Goal: Register for event/course

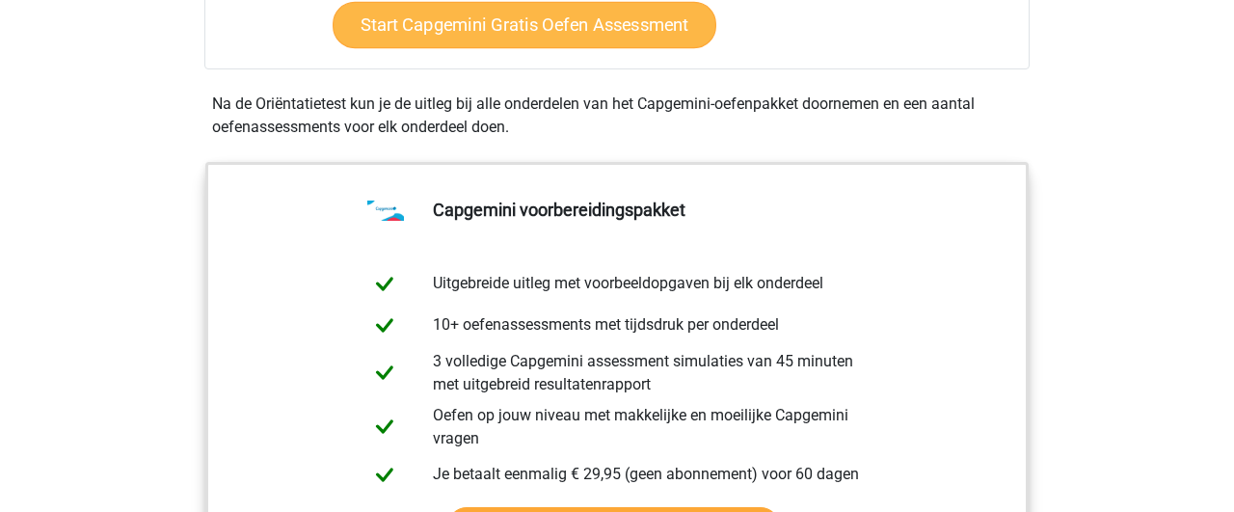
scroll to position [702, 0]
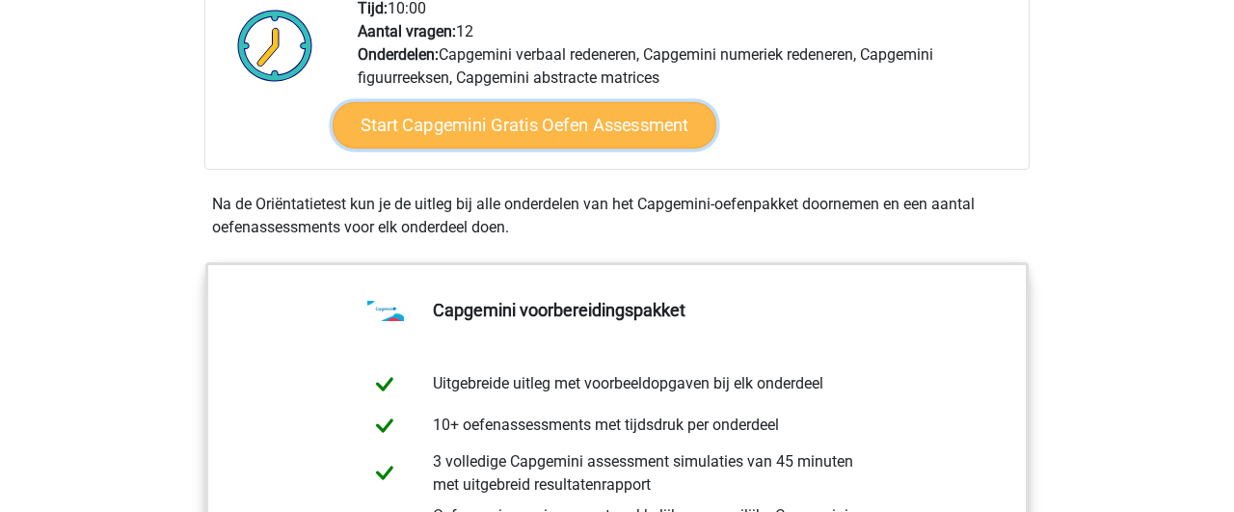
click at [519, 123] on link "Start Capgemini Gratis Oefen Assessment" at bounding box center [525, 125] width 384 height 46
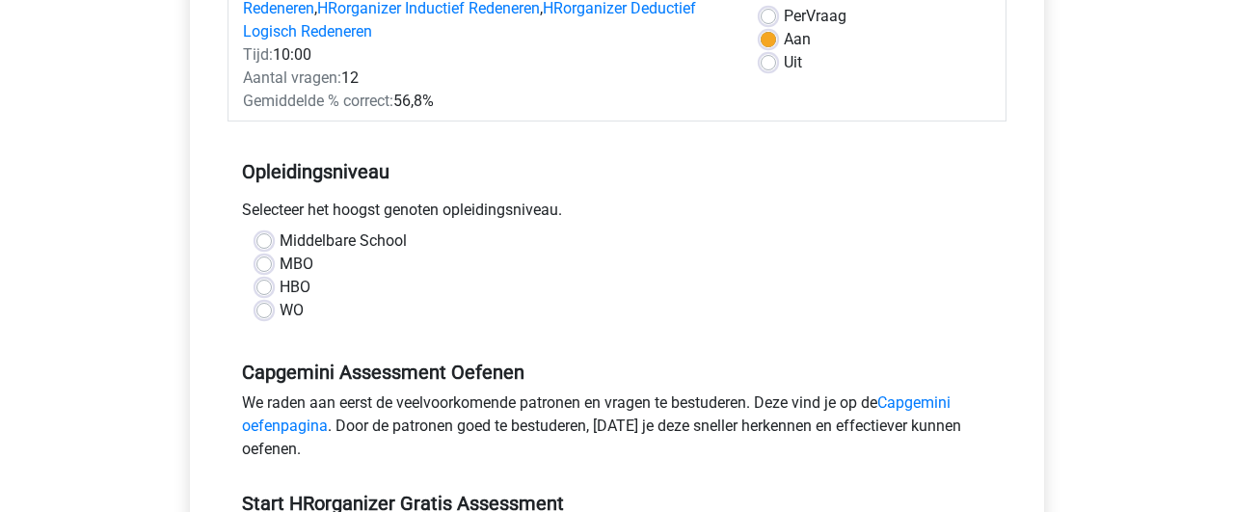
scroll to position [301, 0]
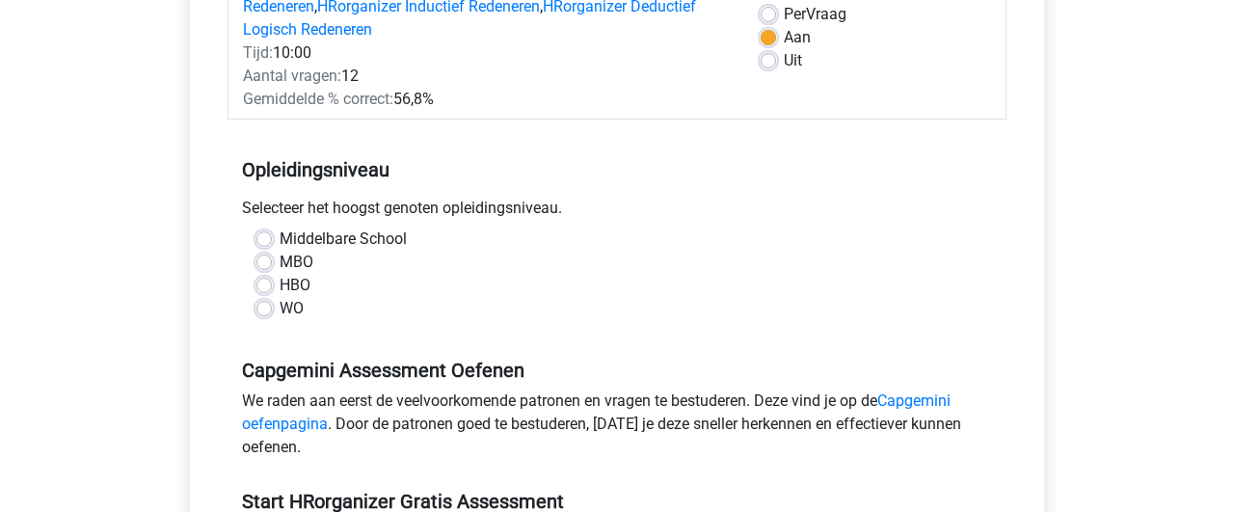
click at [280, 298] on label "WO" at bounding box center [292, 308] width 24 height 23
click at [270, 298] on input "WO" at bounding box center [263, 306] width 15 height 19
radio input "true"
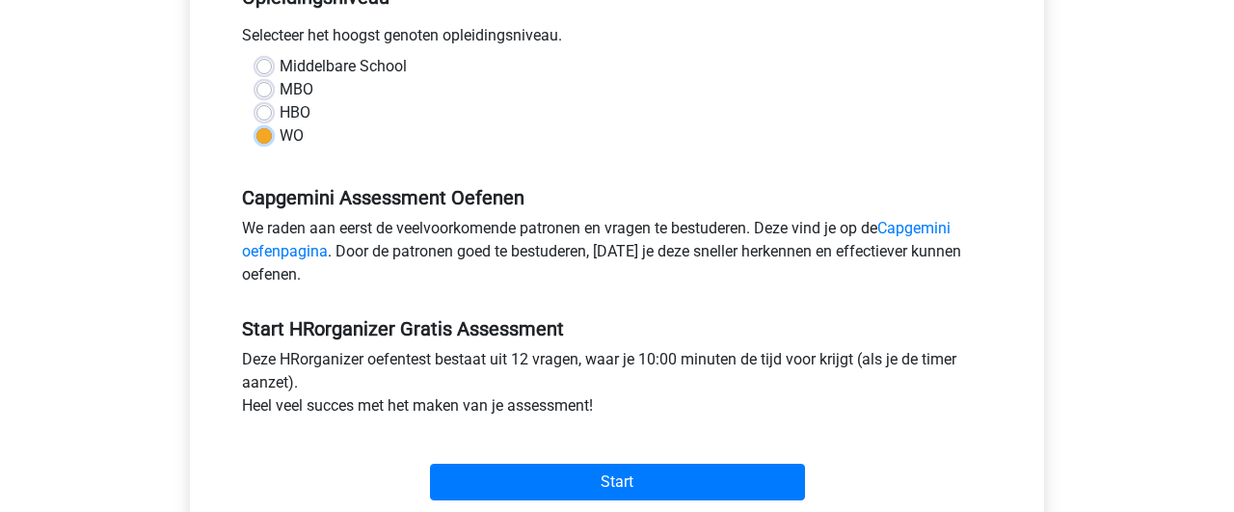
scroll to position [501, 0]
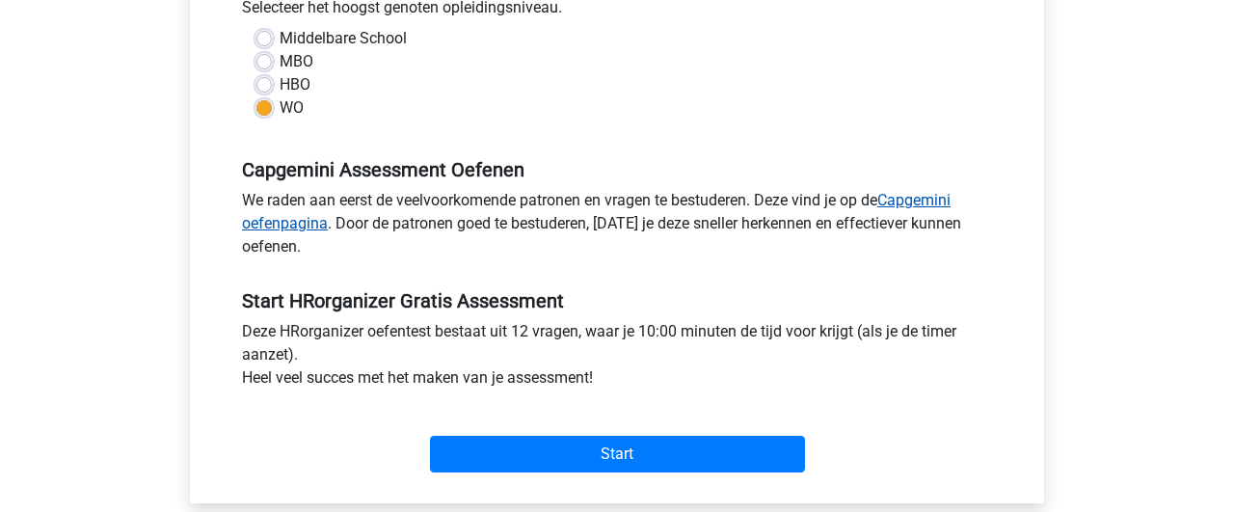
click at [292, 210] on link "Capgemini oefenpagina" at bounding box center [596, 211] width 709 height 41
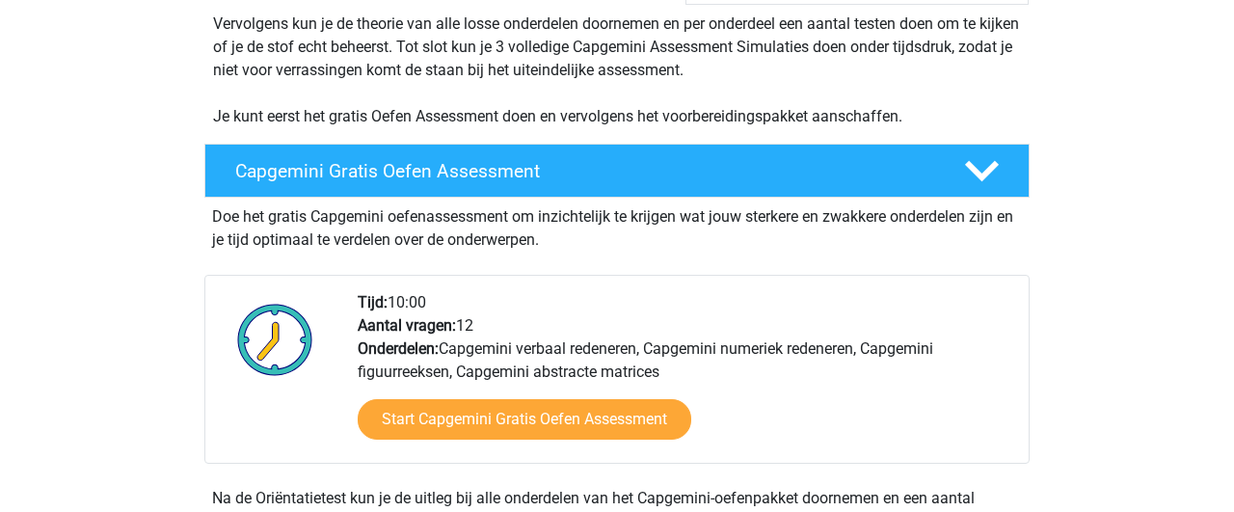
scroll to position [401, 0]
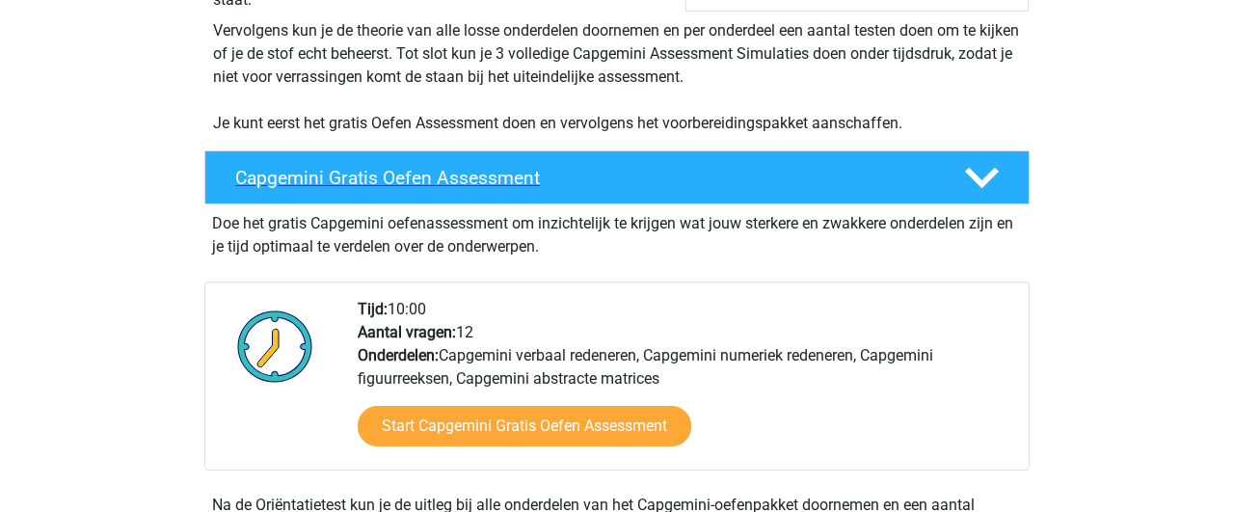
click at [421, 170] on h4 "Capgemini Gratis Oefen Assessment" at bounding box center [584, 178] width 698 height 22
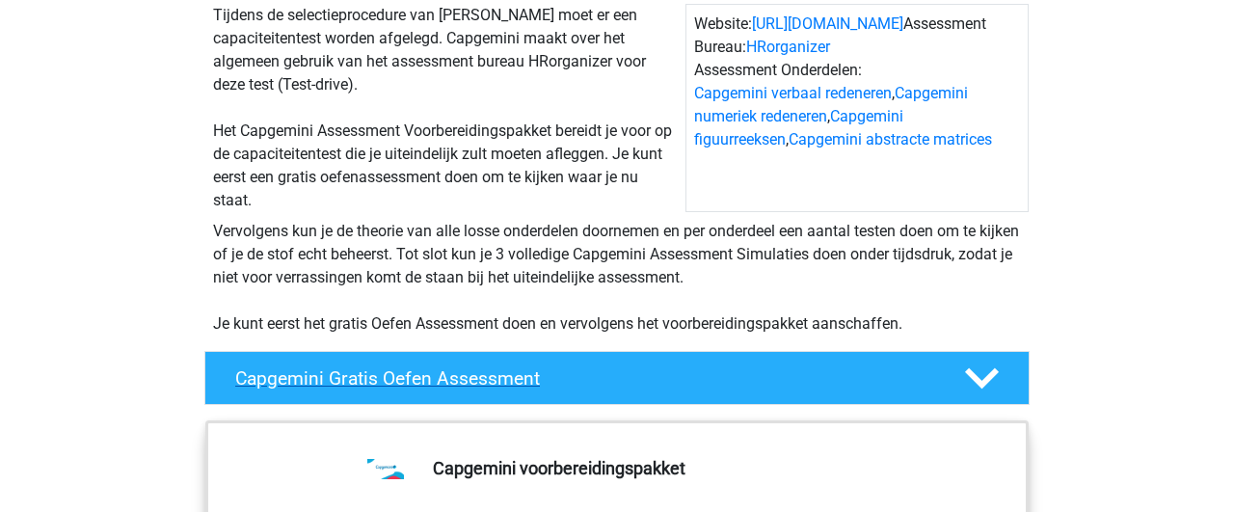
scroll to position [0, 0]
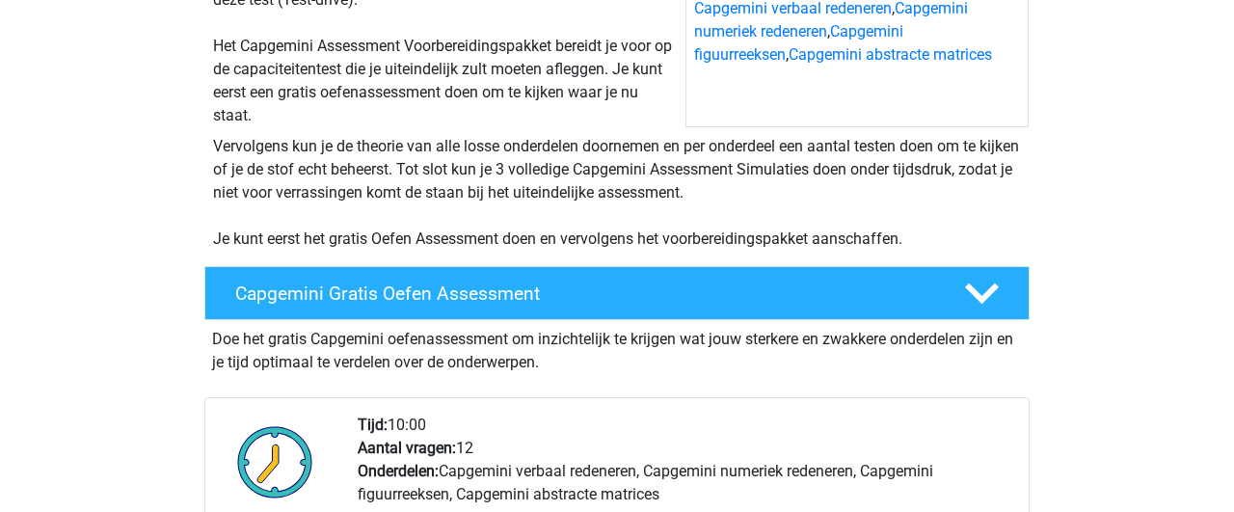
scroll to position [301, 0]
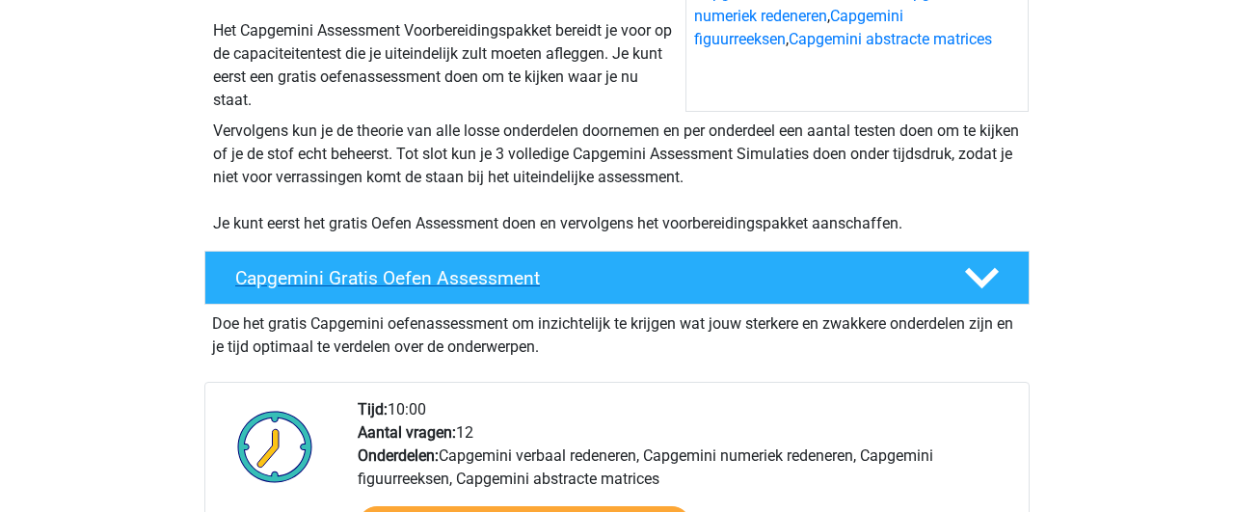
click at [539, 289] on div "Capgemini Gratis Oefen Assessment" at bounding box center [616, 278] width 825 height 54
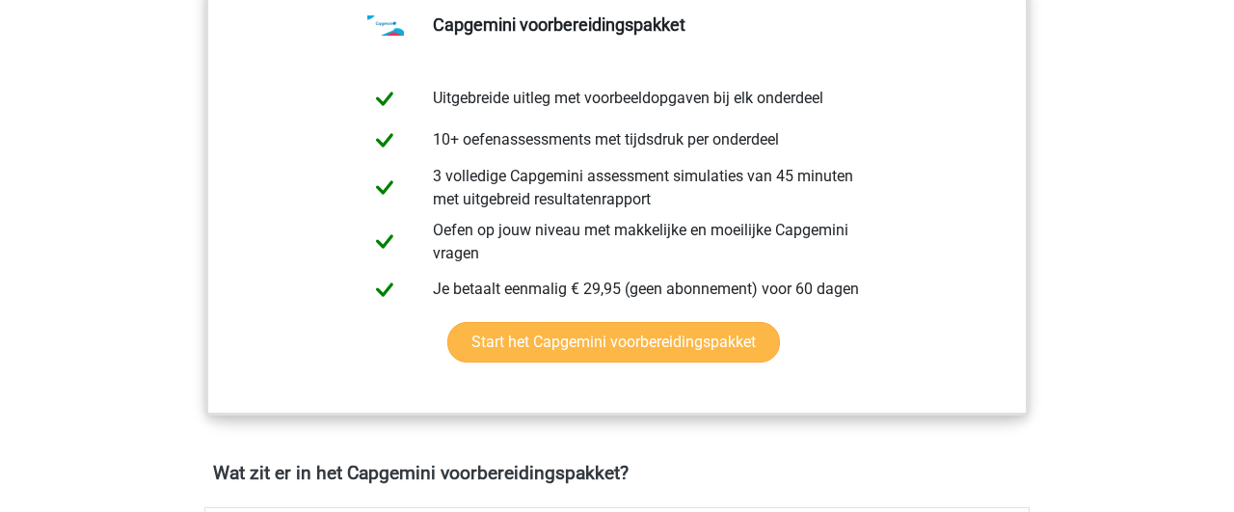
scroll to position [702, 0]
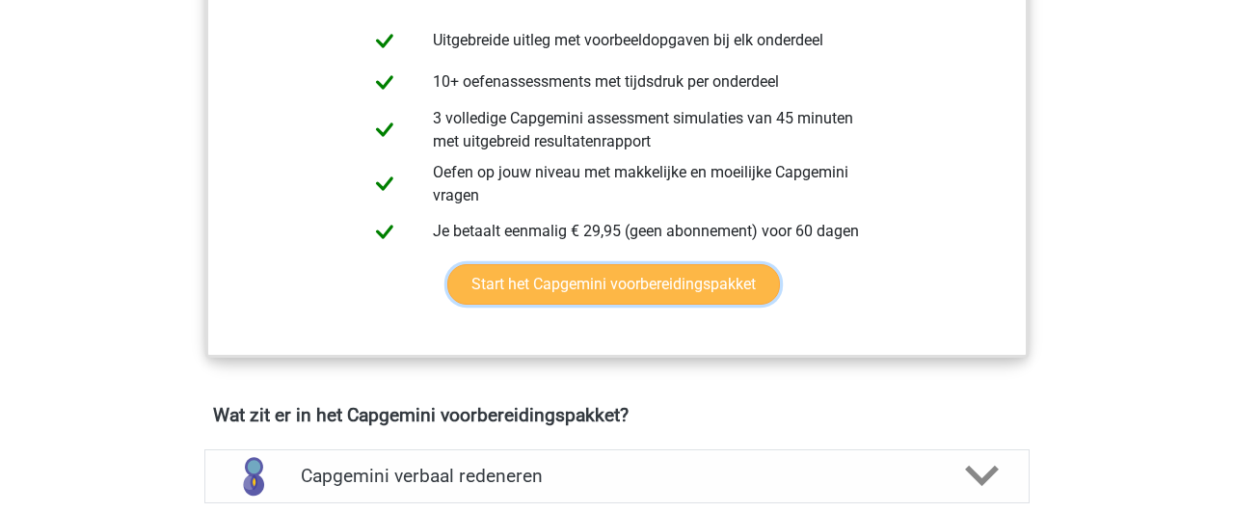
click at [560, 291] on link "Start het Capgemini voorbereidingspakket" at bounding box center [613, 284] width 333 height 40
